Goal: Task Accomplishment & Management: Complete application form

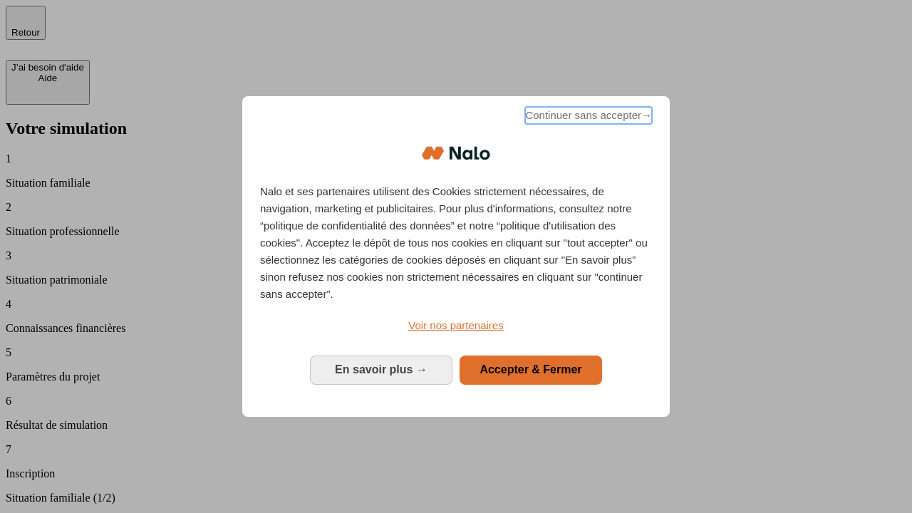
click at [587, 118] on span "Continuer sans accepter →" at bounding box center [588, 115] width 127 height 17
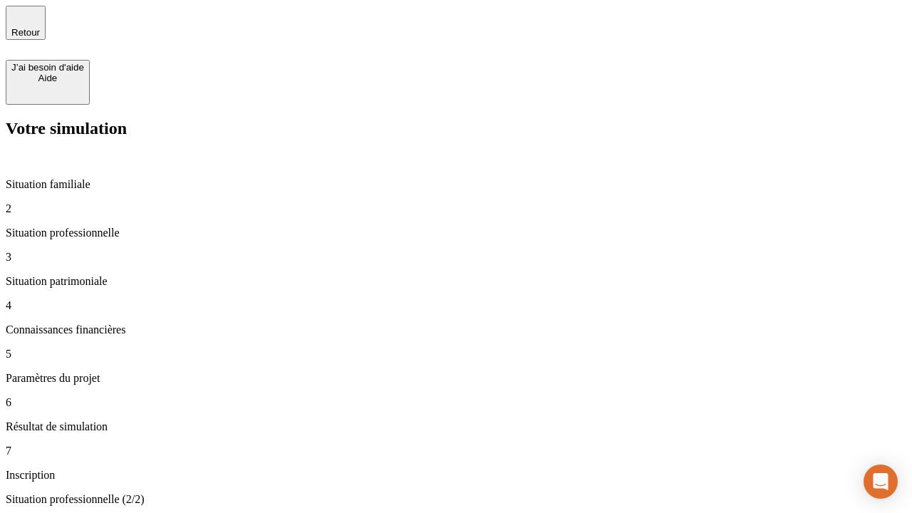
type input "30 000"
type input "40 000"
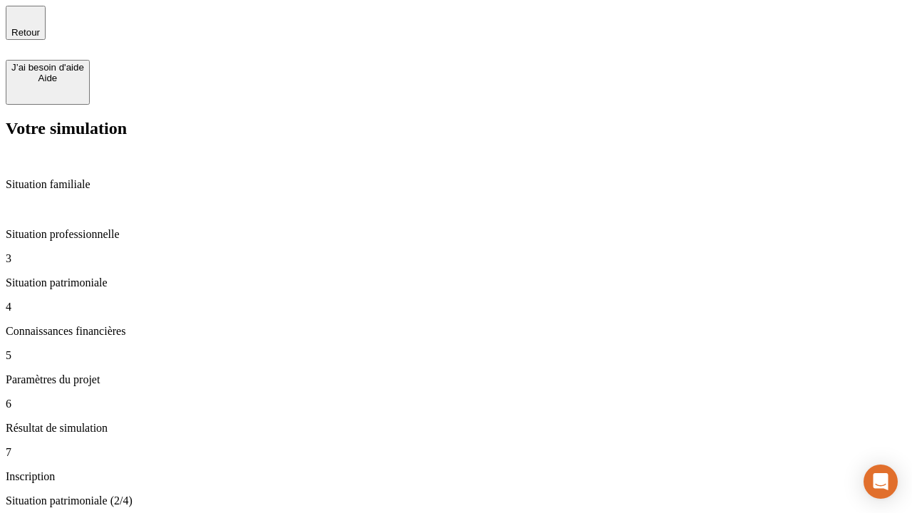
type input "1 100"
type input "20"
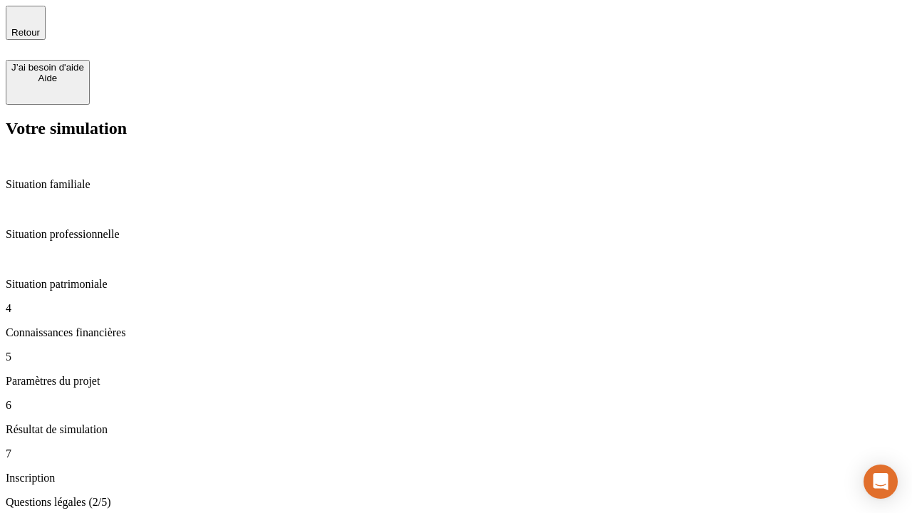
scroll to position [3, 0]
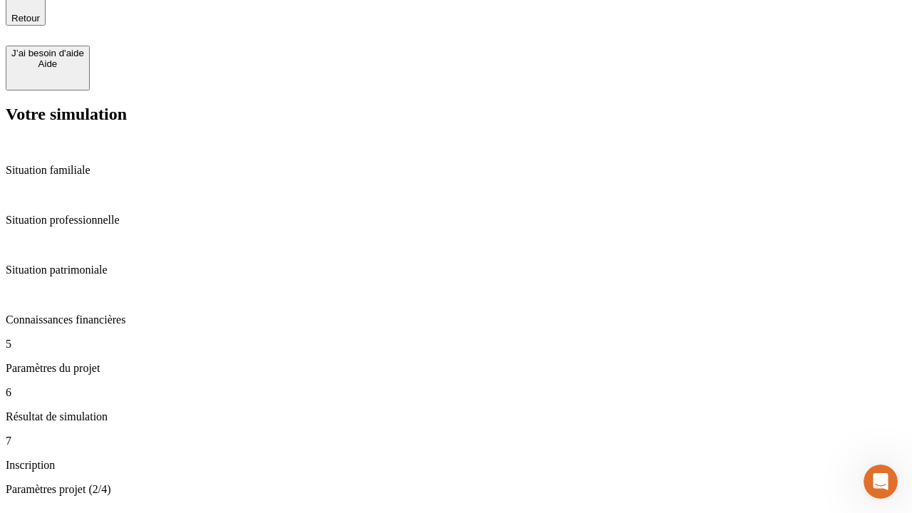
type input "40"
type input "50 000"
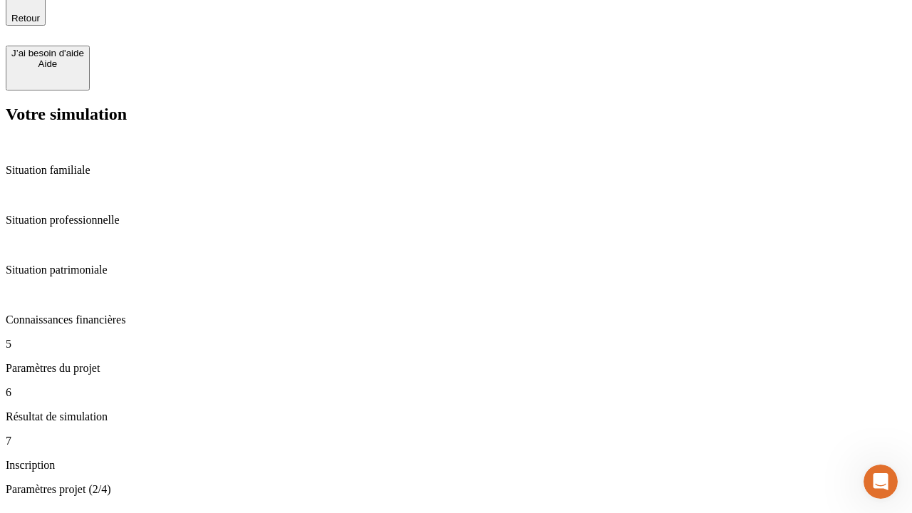
type input "640"
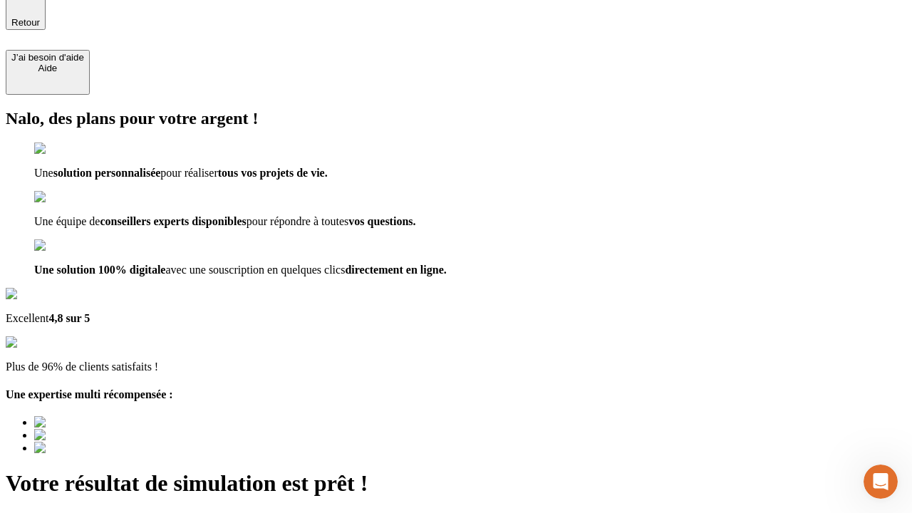
type input "[EMAIL_ADDRESS][DOMAIN_NAME]"
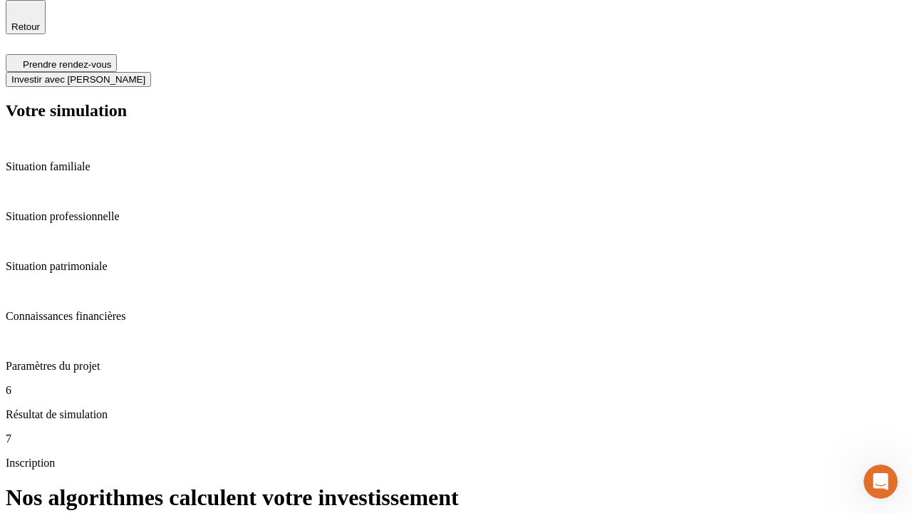
click at [145, 74] on span "Investir avec [PERSON_NAME]" at bounding box center [78, 79] width 134 height 11
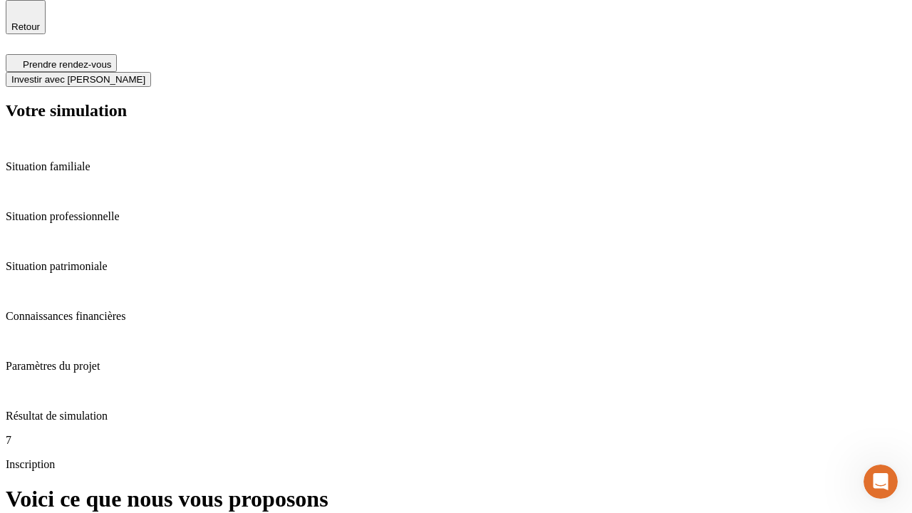
scroll to position [4, 0]
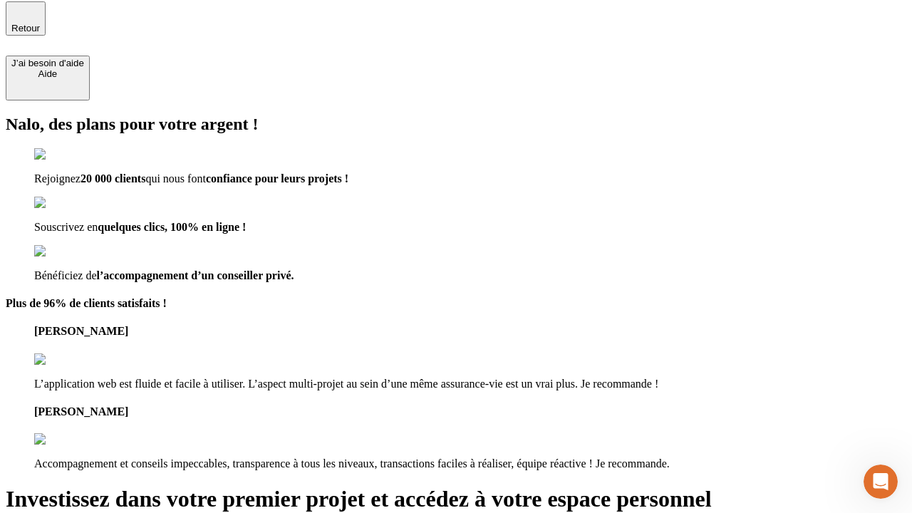
type input "[PERSON_NAME][EMAIL_ADDRESS][DOMAIN_NAME]"
